Goal: Navigation & Orientation: Find specific page/section

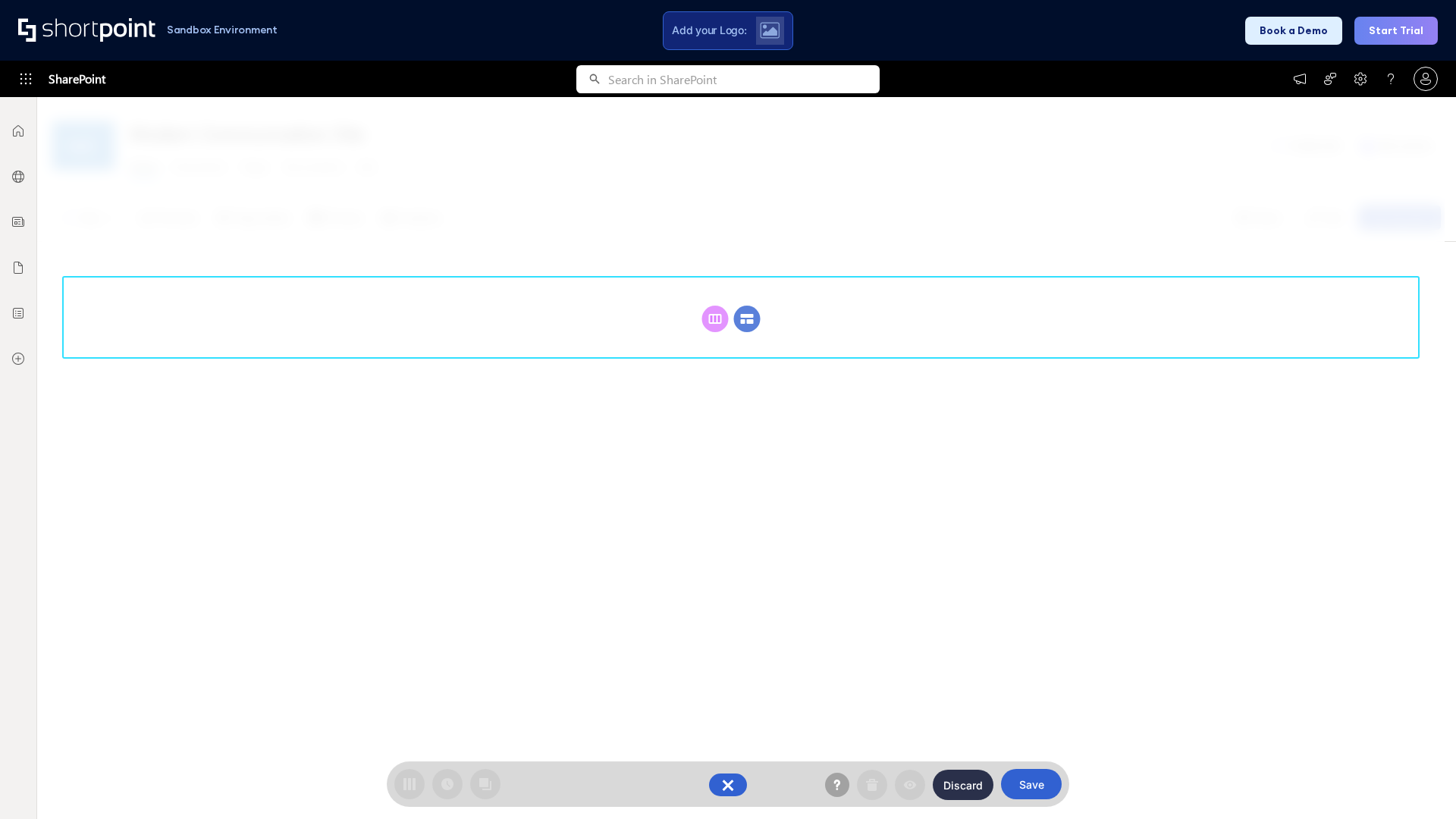
click at [747, 319] on circle at bounding box center [748, 319] width 27 height 27
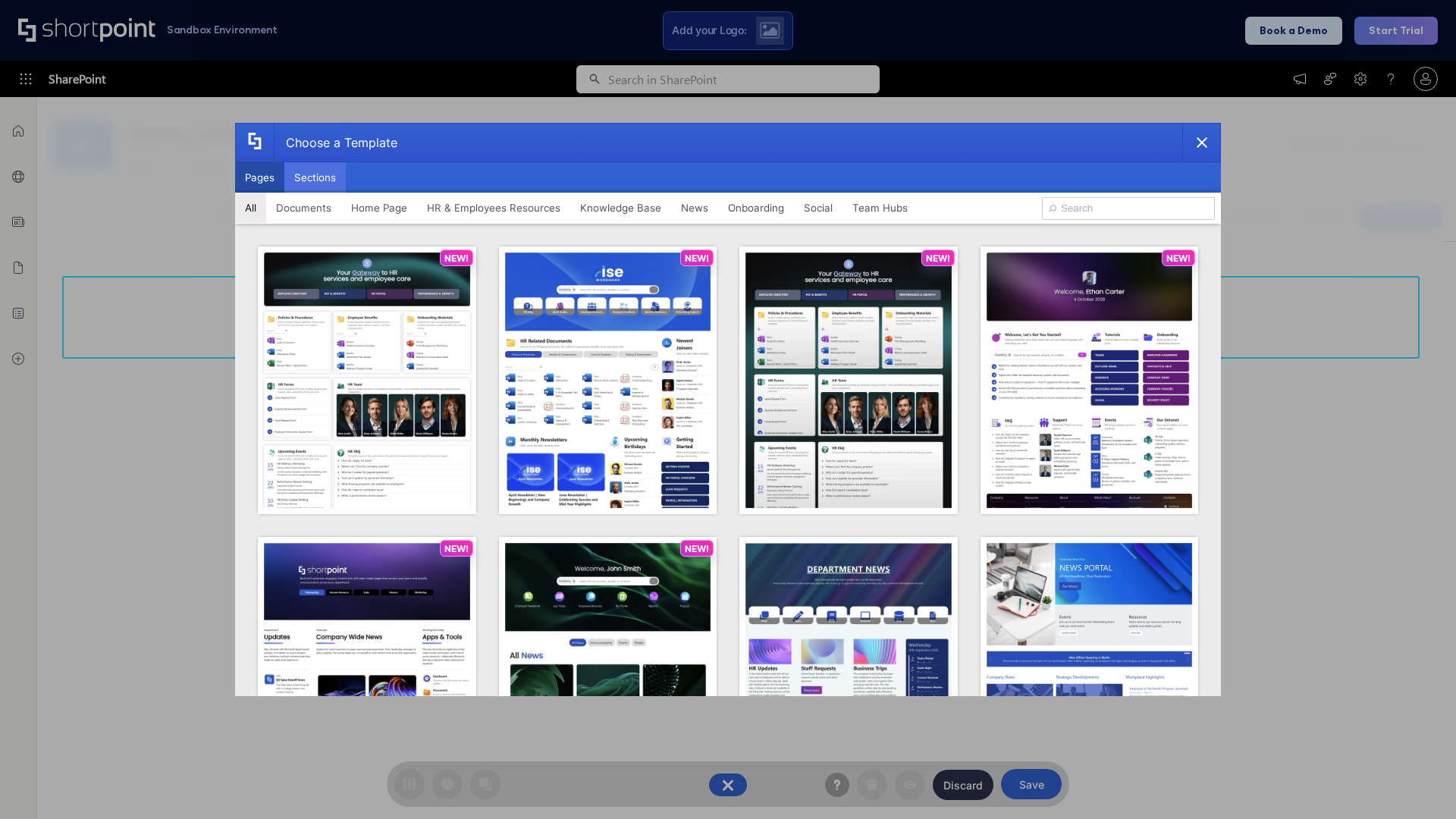
click at [315, 177] on button "Sections" at bounding box center [315, 177] width 61 height 30
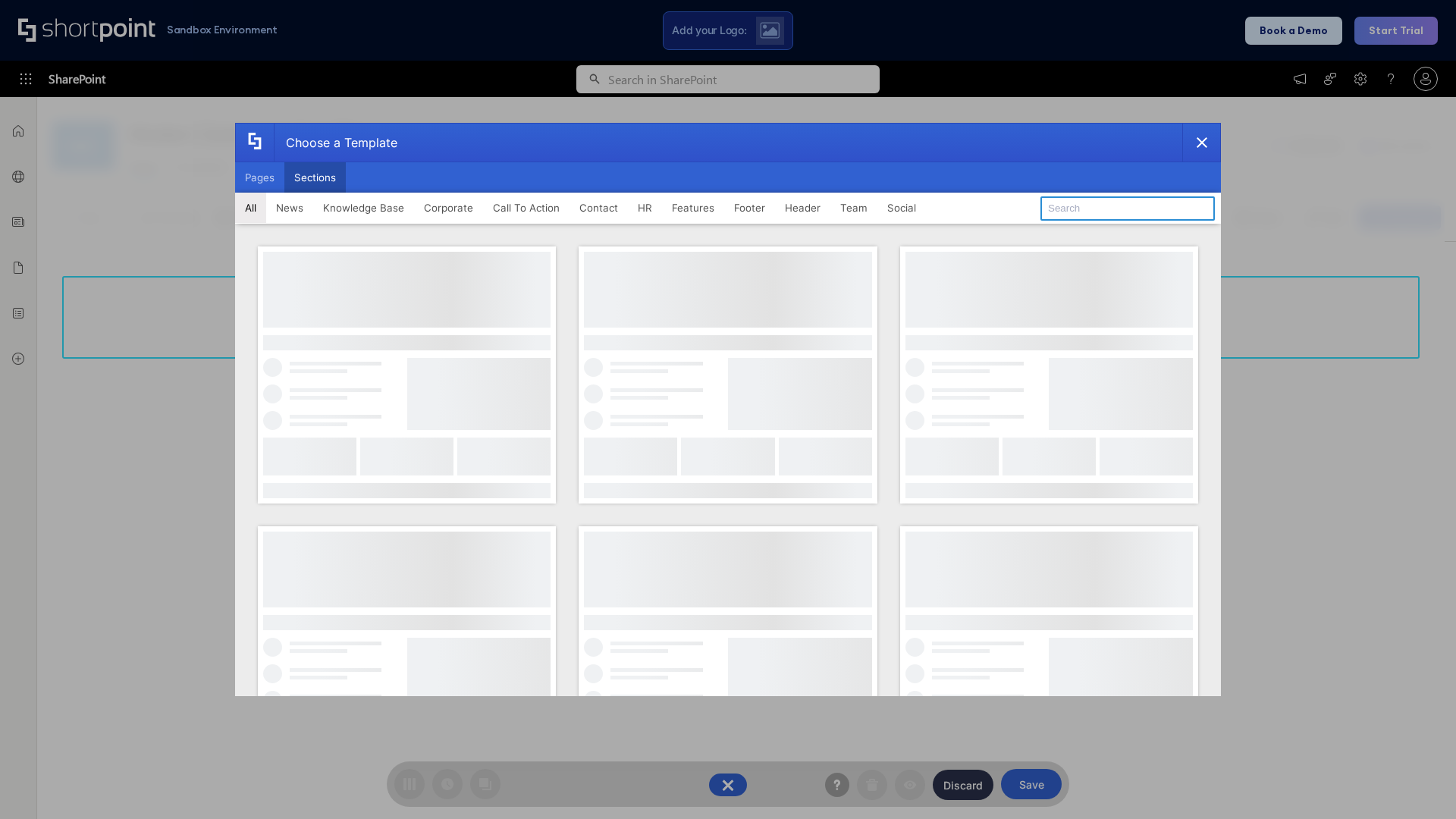
type input "Events"
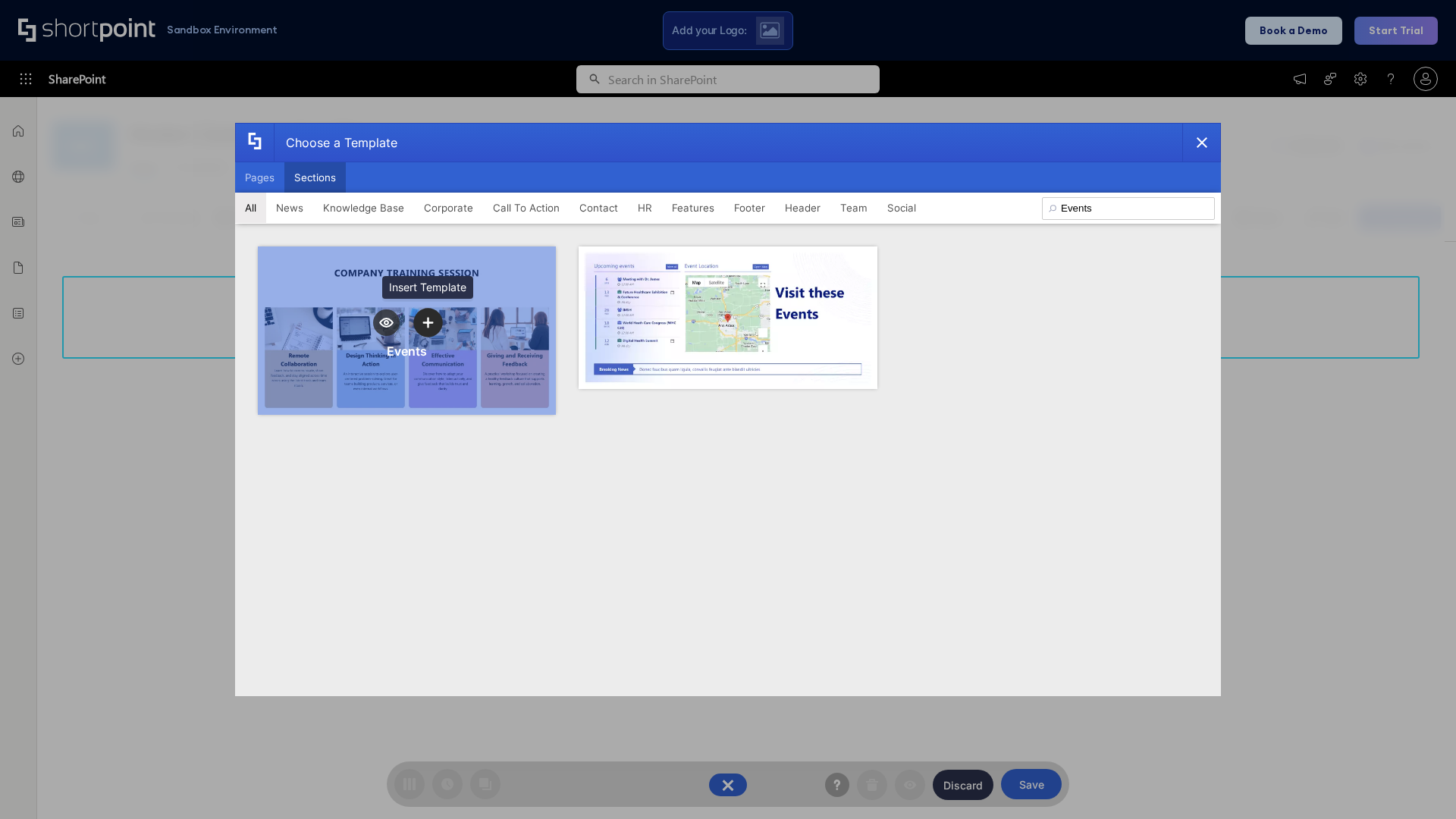
click at [428, 322] on icon "template selector" at bounding box center [428, 323] width 11 height 11
